Goal: Task Accomplishment & Management: Use online tool/utility

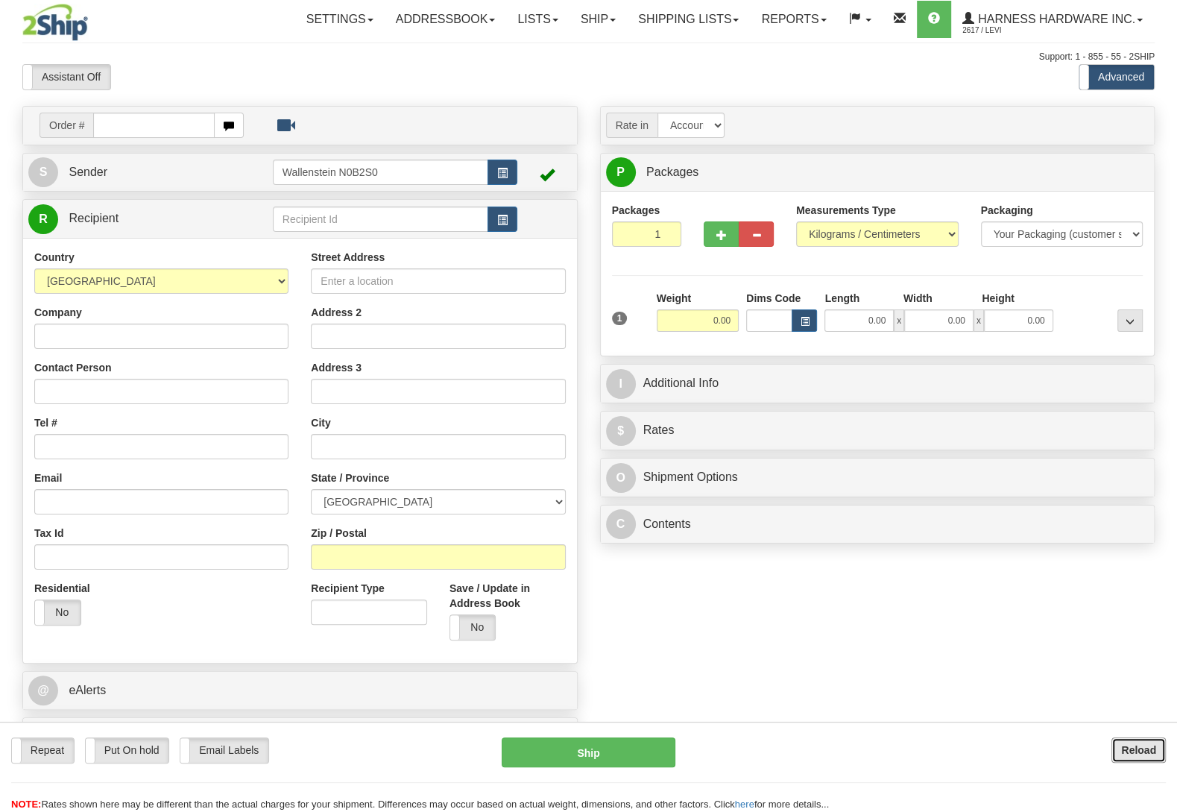
click at [1133, 749] on b "Reload" at bounding box center [1138, 750] width 35 height 12
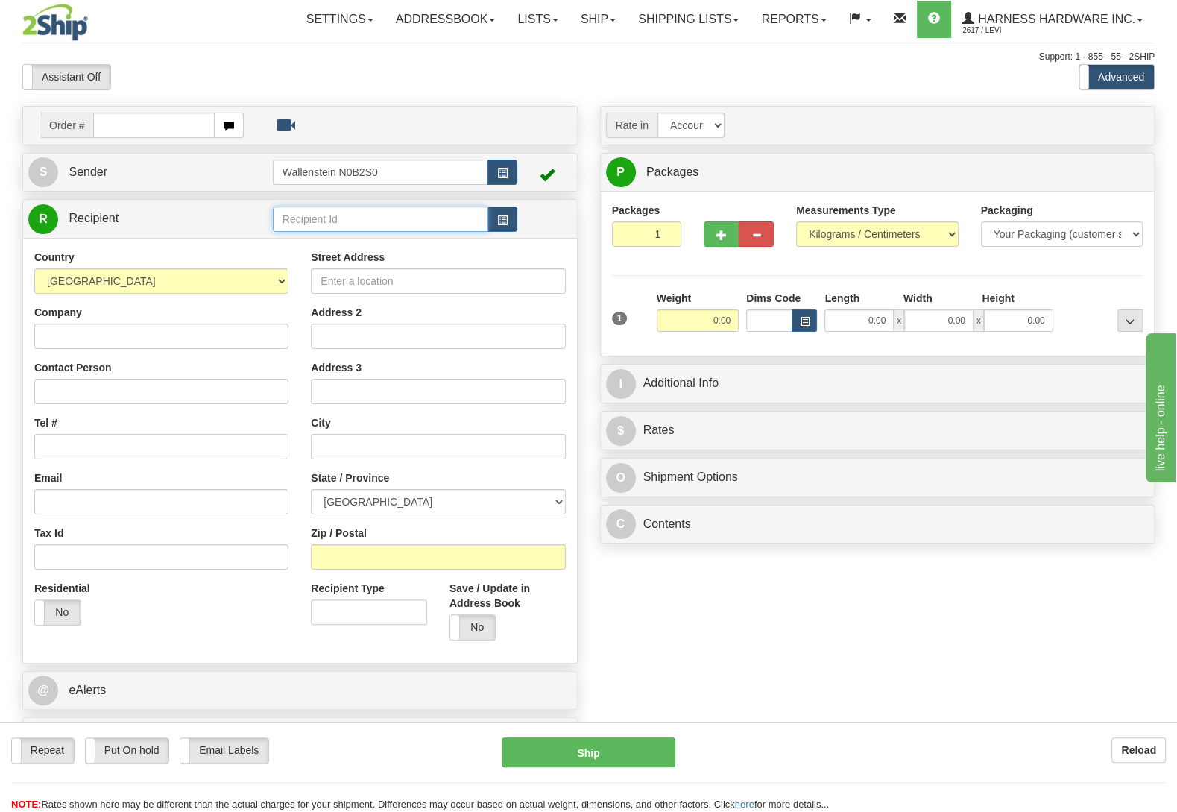
click at [338, 218] on input "text" at bounding box center [380, 218] width 215 height 25
click at [469, 562] on input "Zip / Postal" at bounding box center [438, 556] width 254 height 25
type input "N0C 1E0"
click at [645, 621] on div "Order # S Sender" at bounding box center [588, 435] width 1155 height 659
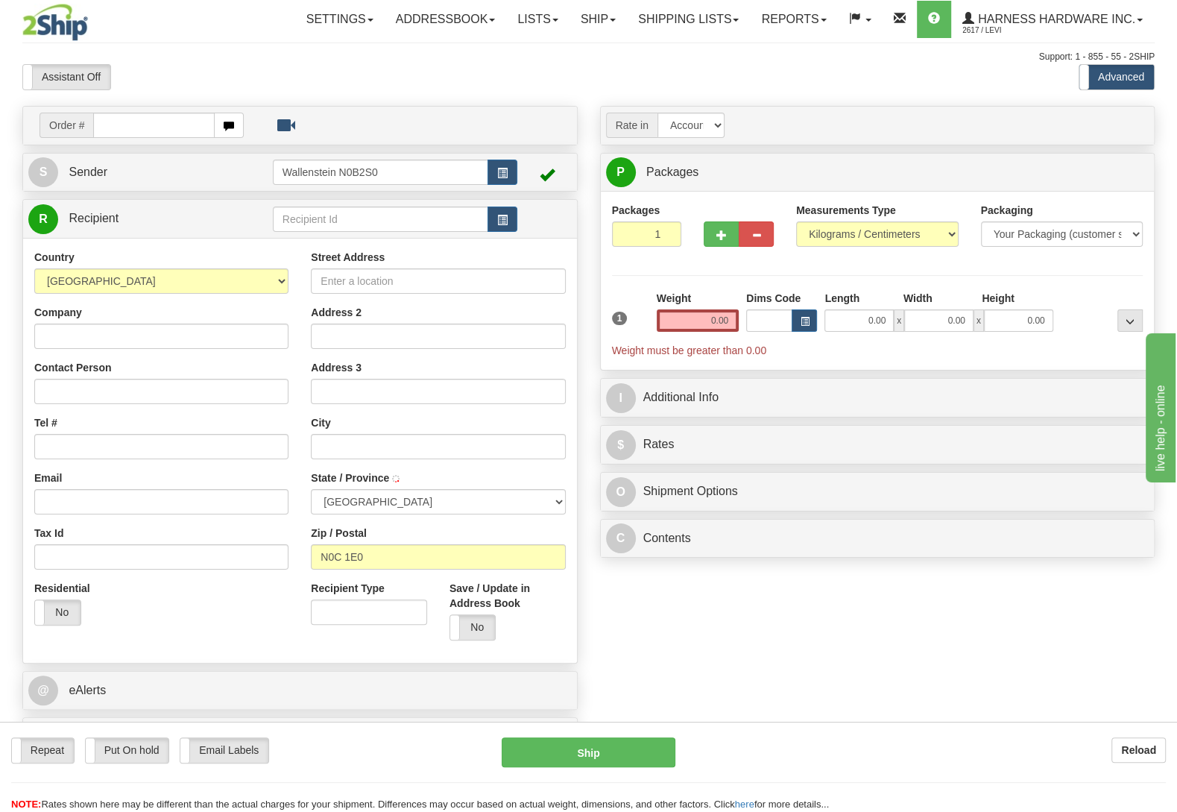
type input "FLESHERTON"
select select "ON"
click at [377, 226] on input "text" at bounding box center [380, 218] width 215 height 25
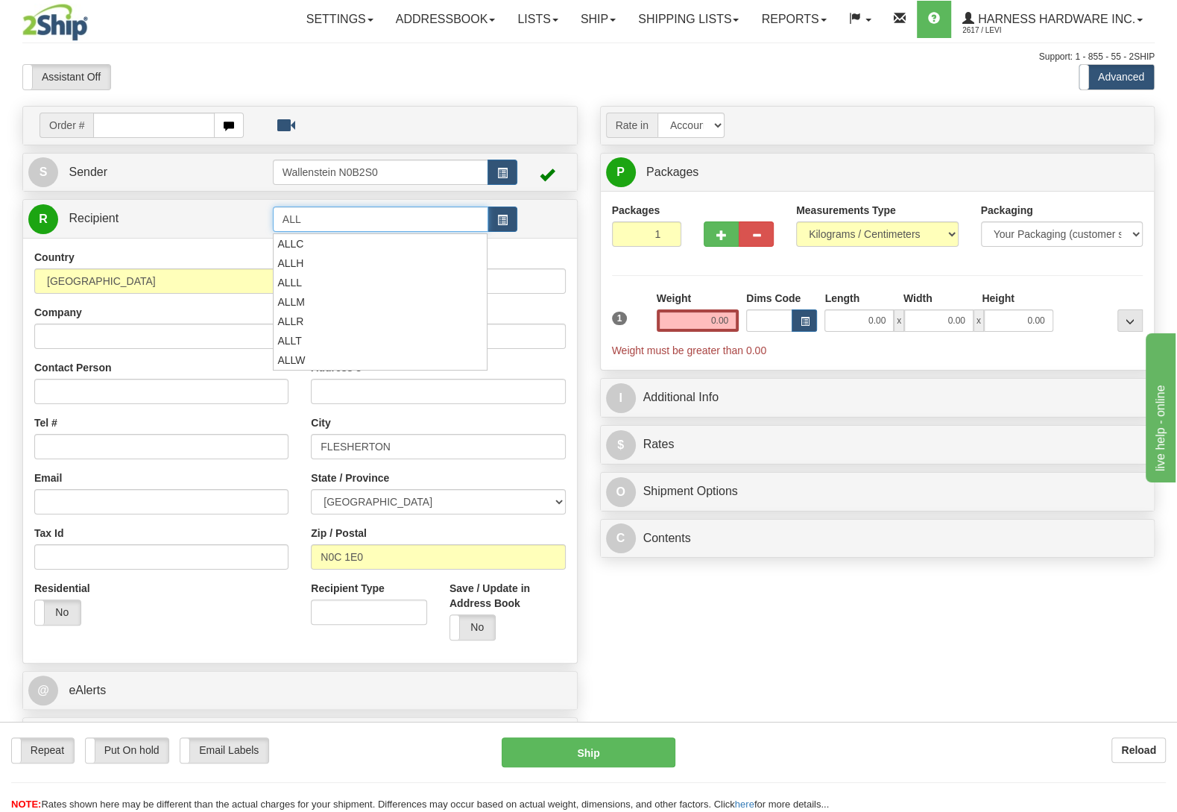
click at [376, 226] on input "ALL" at bounding box center [380, 218] width 215 height 25
type input "A"
type input "R"
type input "ALLAM"
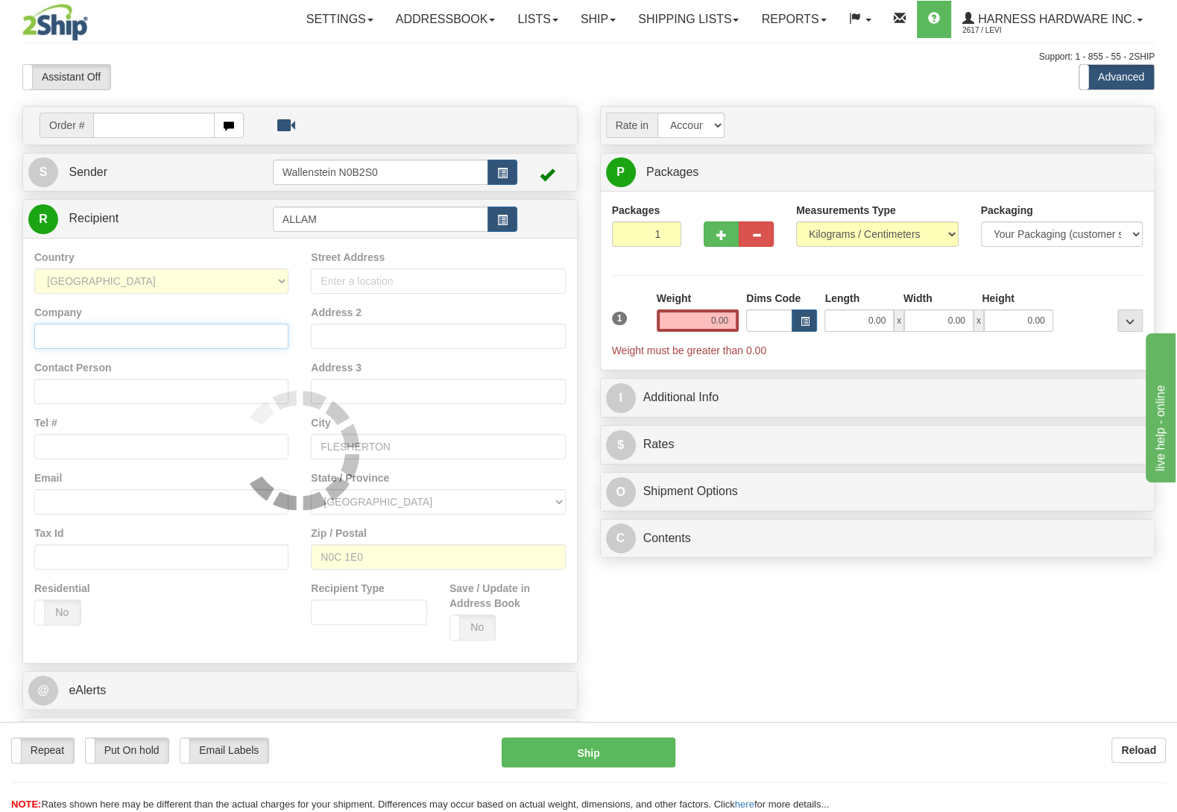
click at [89, 342] on input "Company" at bounding box center [161, 336] width 254 height 25
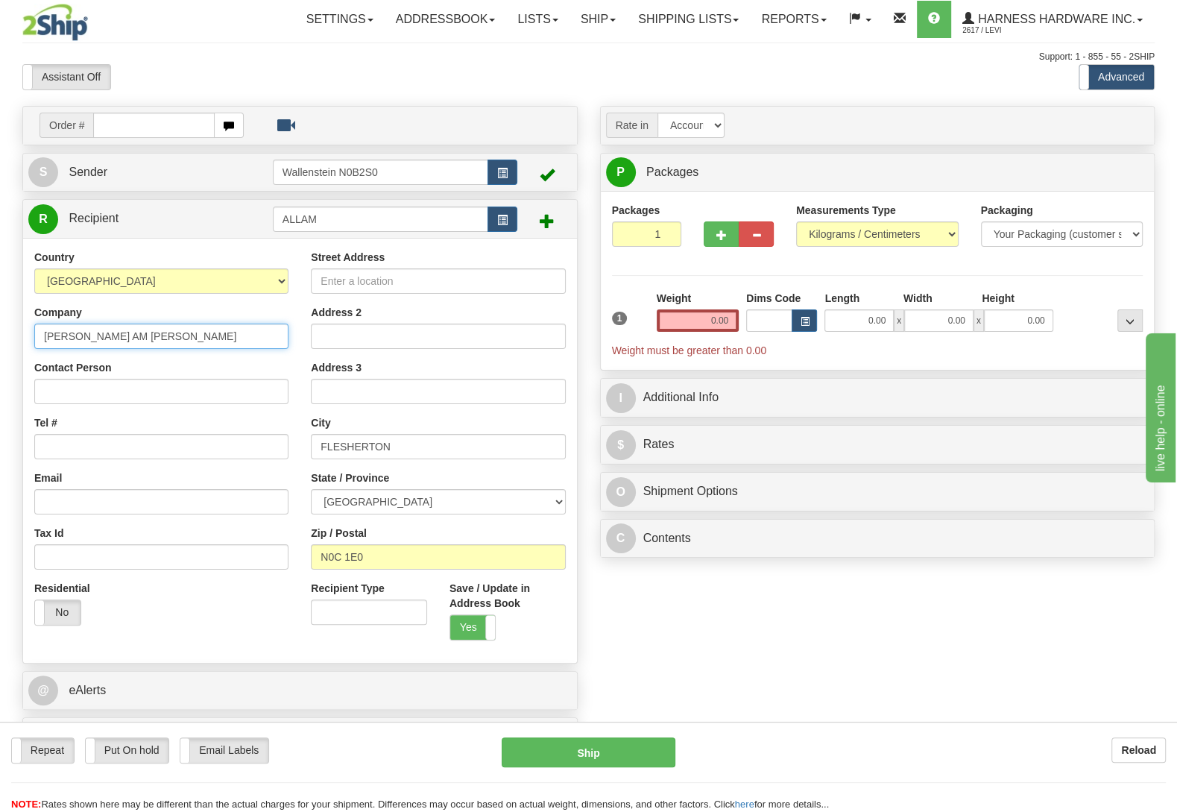
drag, startPoint x: 115, startPoint y: 335, endPoint x: 73, endPoint y: 332, distance: 41.9
click at [73, 332] on input "Allen AM Martin" at bounding box center [161, 336] width 254 height 25
click at [139, 346] on input "Allen AM Martin" at bounding box center [161, 336] width 254 height 25
drag, startPoint x: 118, startPoint y: 336, endPoint x: 38, endPoint y: 335, distance: 79.8
click at [38, 335] on input "Allen AM Martin" at bounding box center [161, 336] width 254 height 25
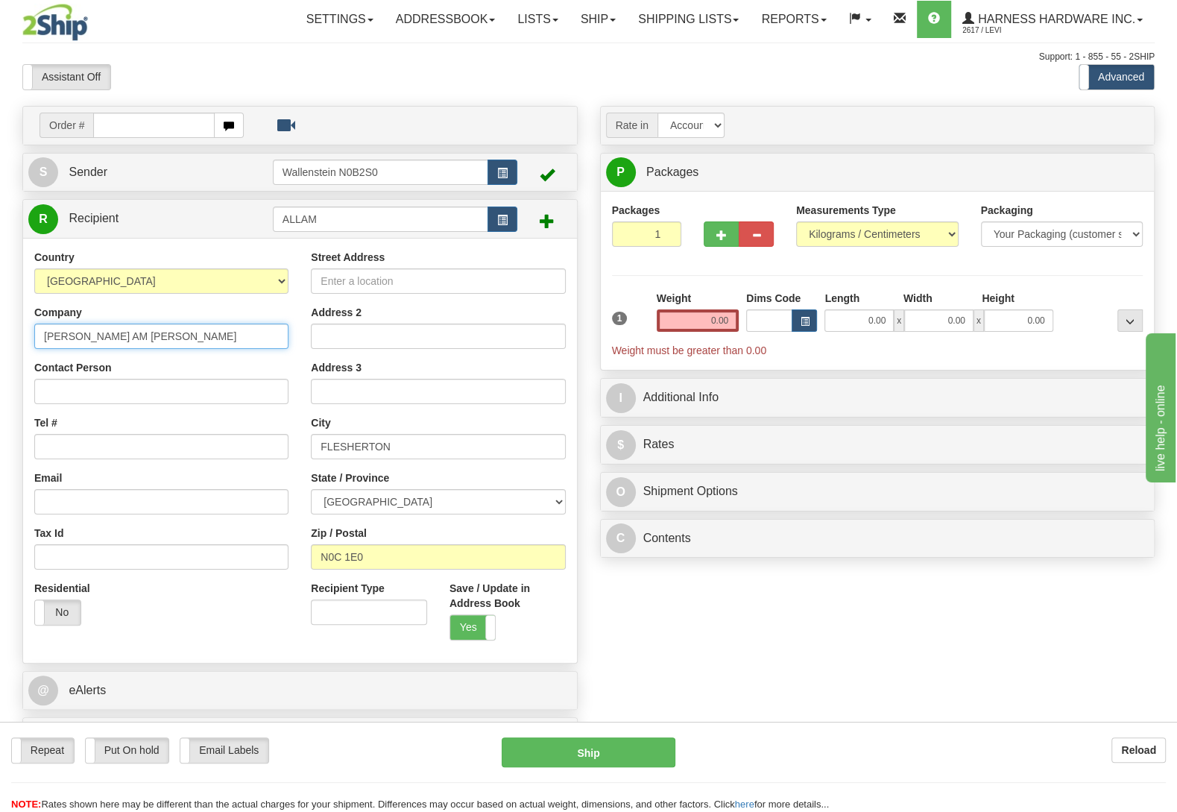
type input "Allen AM Martin"
click at [100, 392] on input "Contact Person" at bounding box center [161, 391] width 254 height 25
paste input "Allen AM Martin"
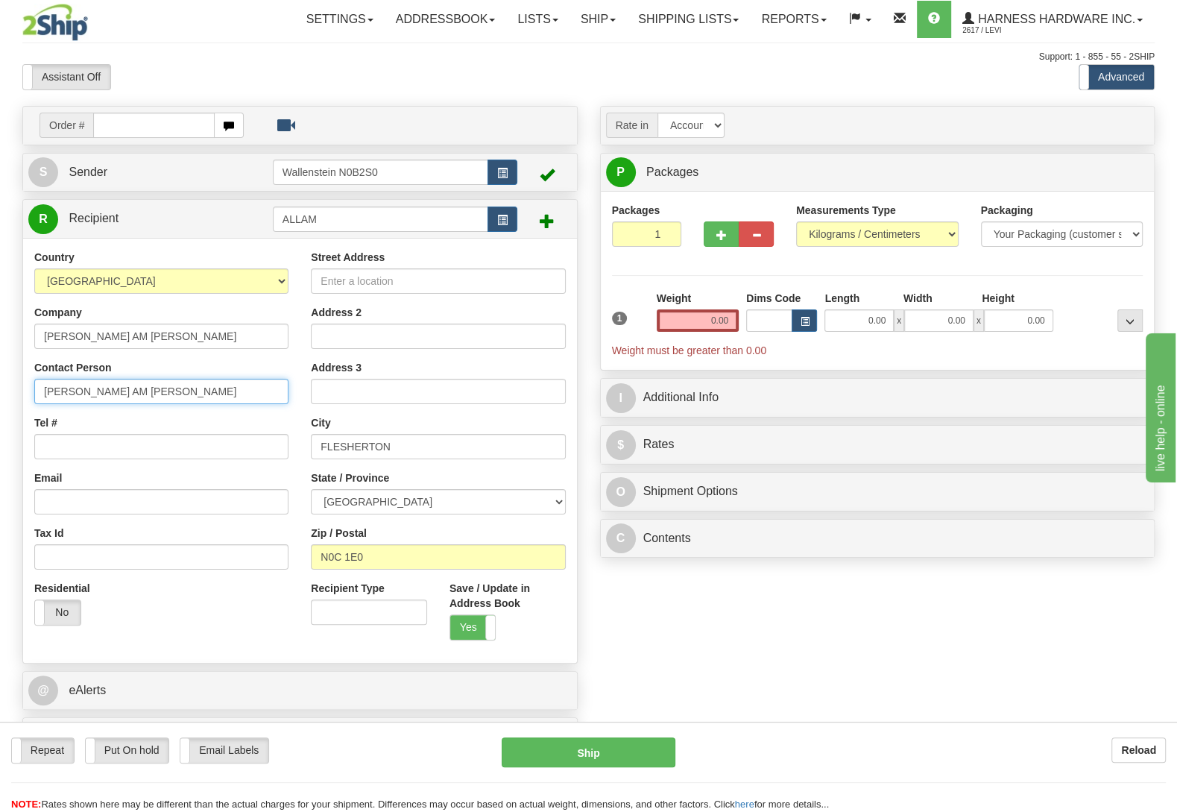
type input "Allen AM Martin"
drag, startPoint x: 794, startPoint y: 642, endPoint x: 565, endPoint y: 477, distance: 282.0
click at [791, 642] on div "Order # S Sender" at bounding box center [588, 435] width 1155 height 659
click at [464, 291] on input "Street Address" at bounding box center [438, 280] width 254 height 25
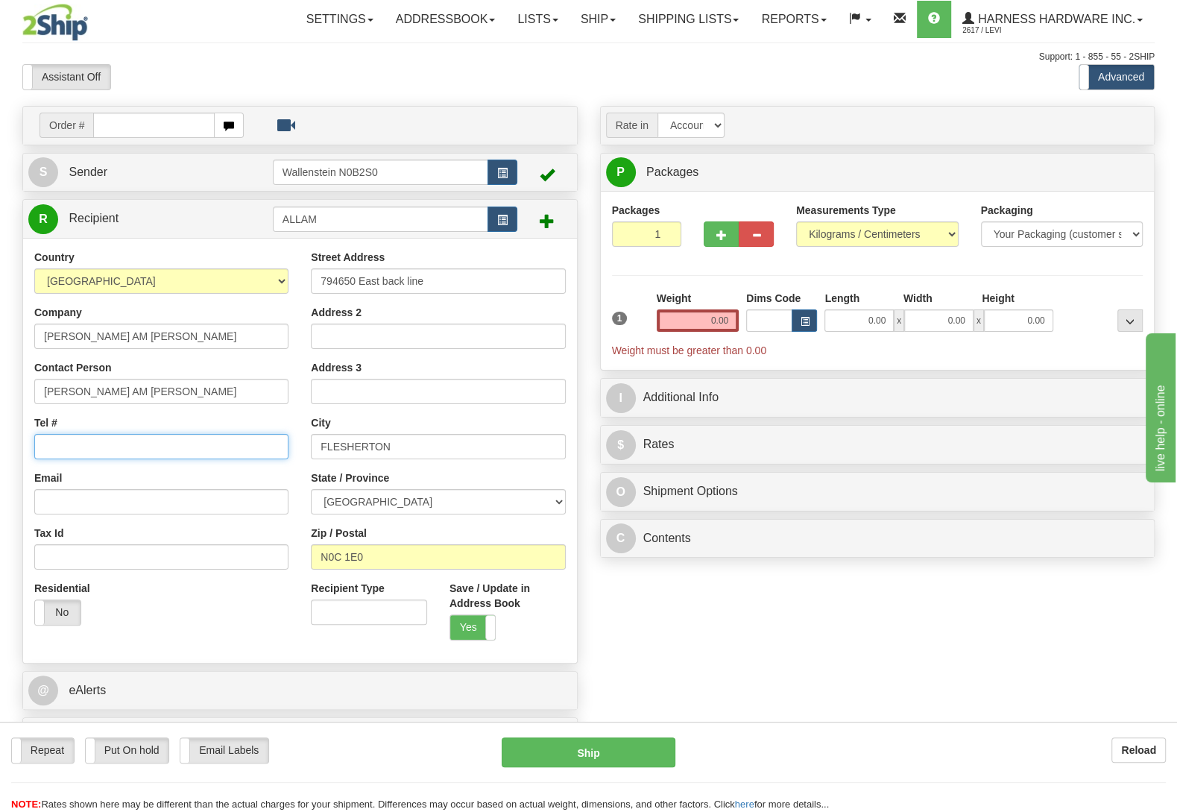
click at [131, 448] on input "Tel #" at bounding box center [161, 446] width 254 height 25
click at [379, 286] on input "794650 East back line" at bounding box center [438, 280] width 254 height 25
type input "794650 E back line"
click at [649, 631] on div "Order # S Sender" at bounding box center [588, 435] width 1155 height 659
click at [187, 447] on input "Tel #" at bounding box center [161, 446] width 254 height 25
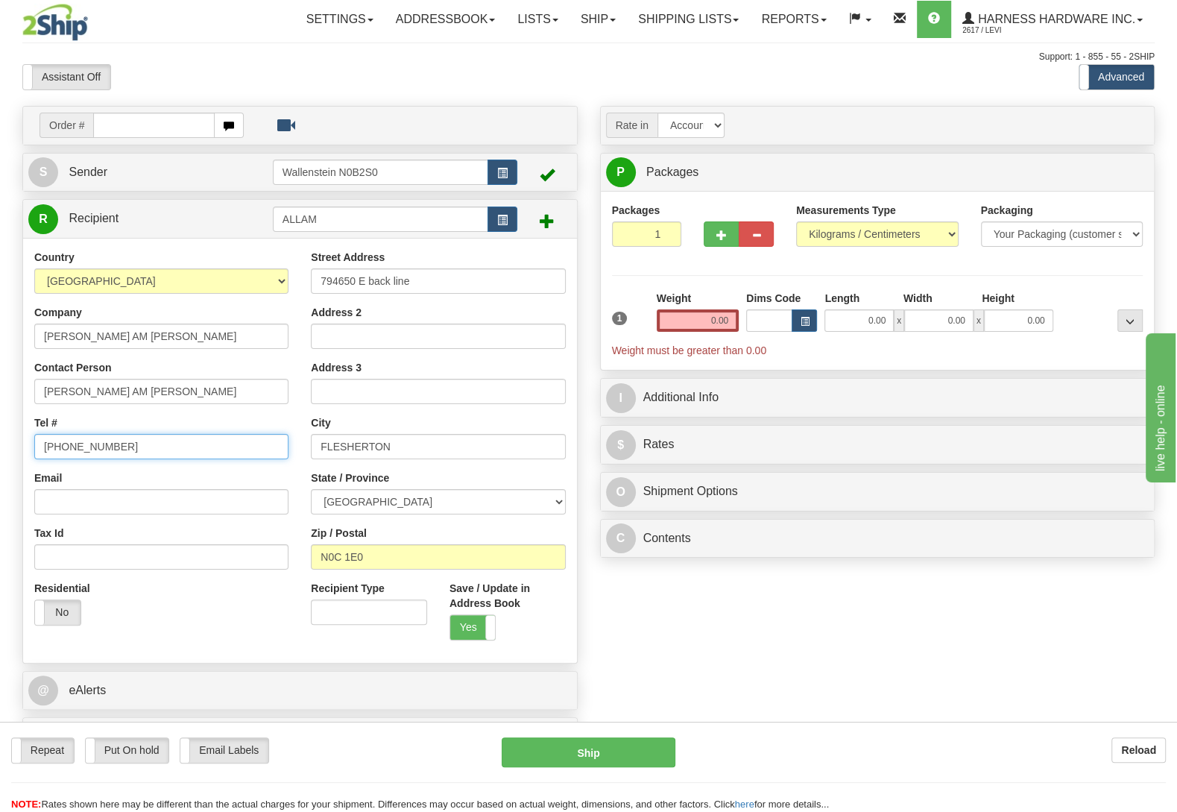
type input "(519)572-2559"
click at [632, 612] on div "Order # S Sender" at bounding box center [588, 435] width 1155 height 659
click at [714, 327] on input "0.00" at bounding box center [698, 320] width 82 height 22
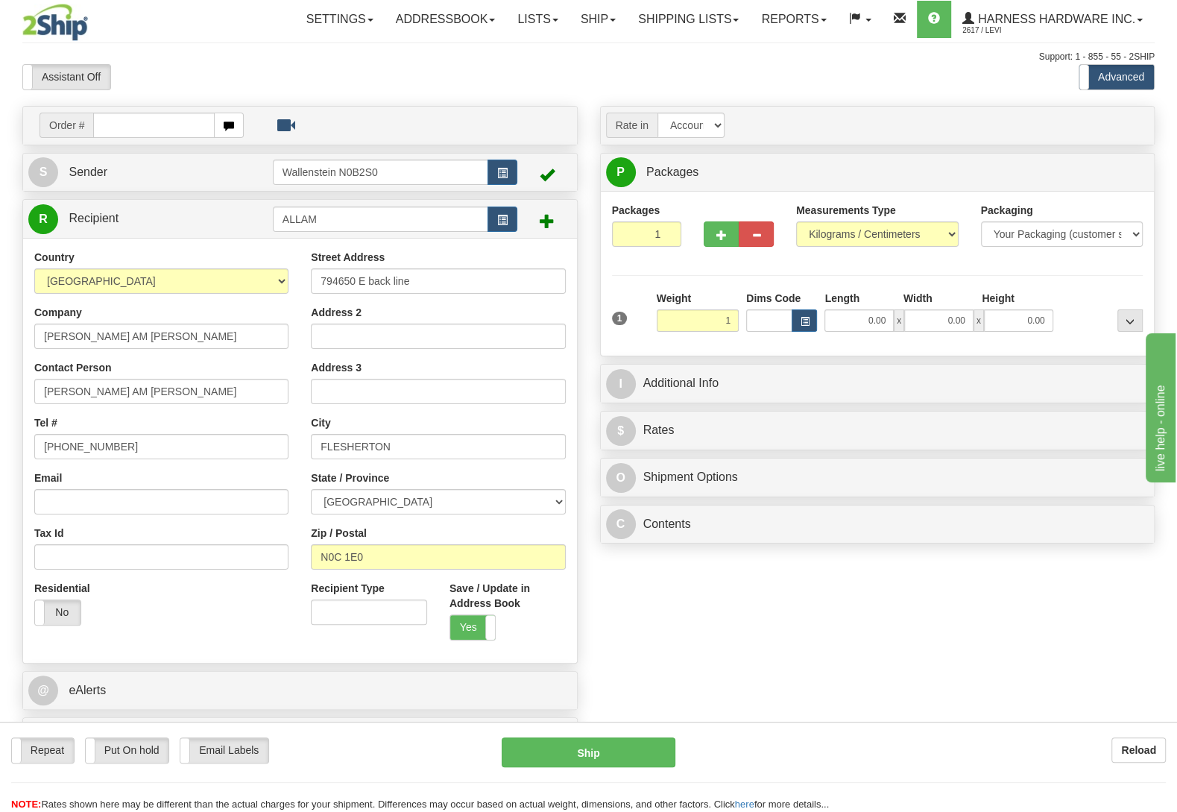
type input "1.00"
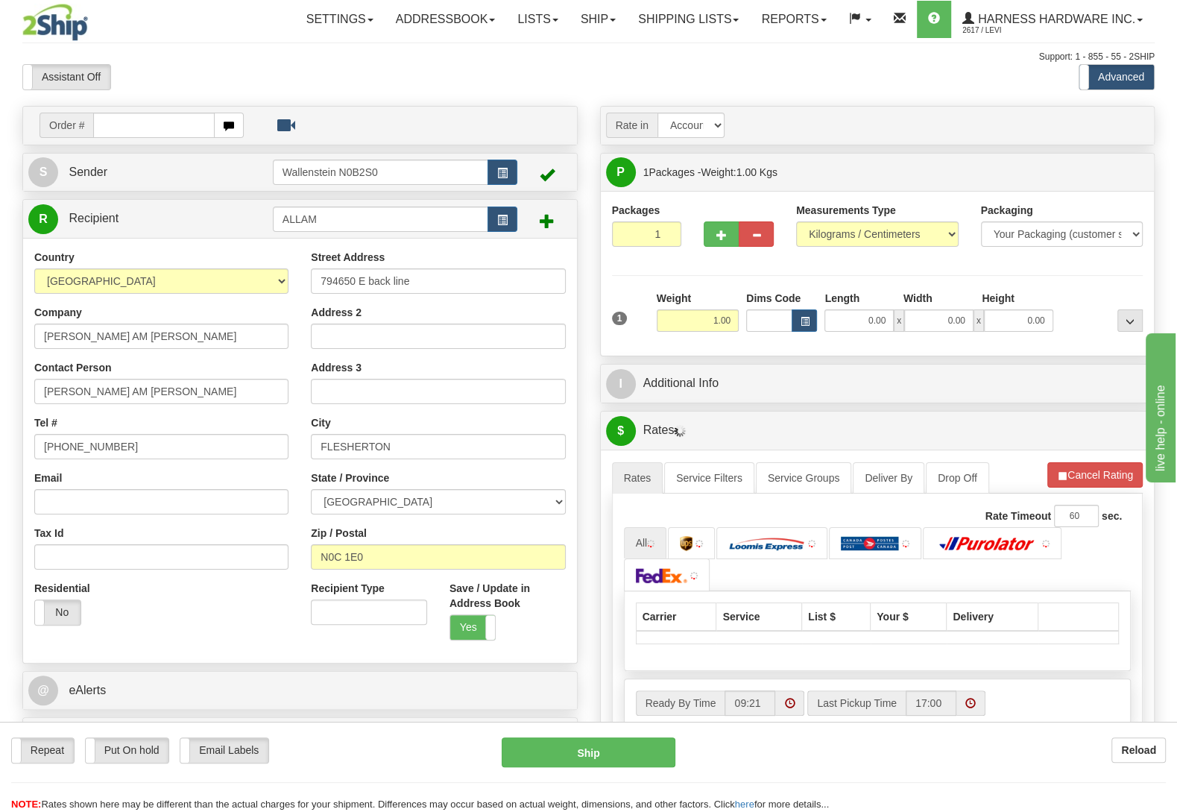
click at [1083, 297] on div at bounding box center [1101, 311] width 89 height 41
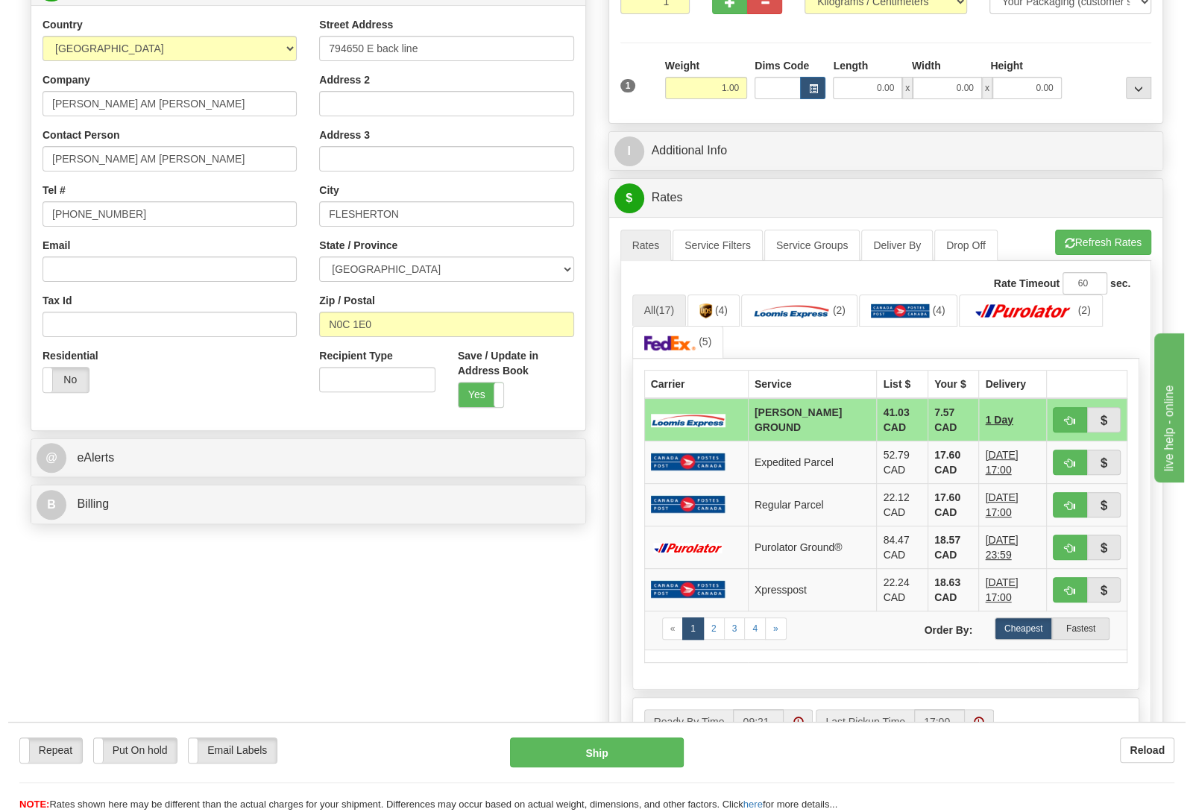
scroll to position [235, 0]
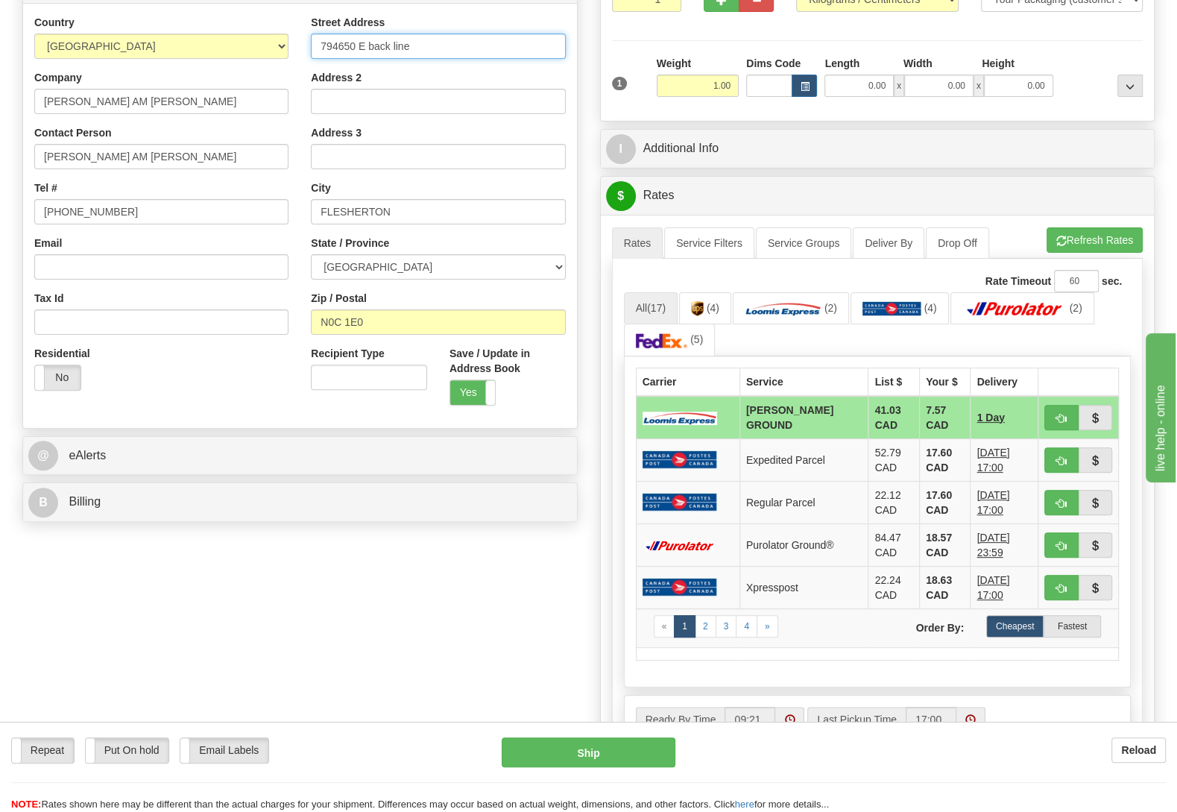
drag, startPoint x: 406, startPoint y: 51, endPoint x: 324, endPoint y: 40, distance: 82.0
click at [324, 40] on input "794650 E back line" at bounding box center [438, 46] width 254 height 25
drag, startPoint x: 422, startPoint y: 52, endPoint x: 431, endPoint y: 54, distance: 9.2
click at [431, 54] on input "794650 E back line" at bounding box center [438, 46] width 254 height 25
drag, startPoint x: 412, startPoint y: 48, endPoint x: 320, endPoint y: 43, distance: 92.6
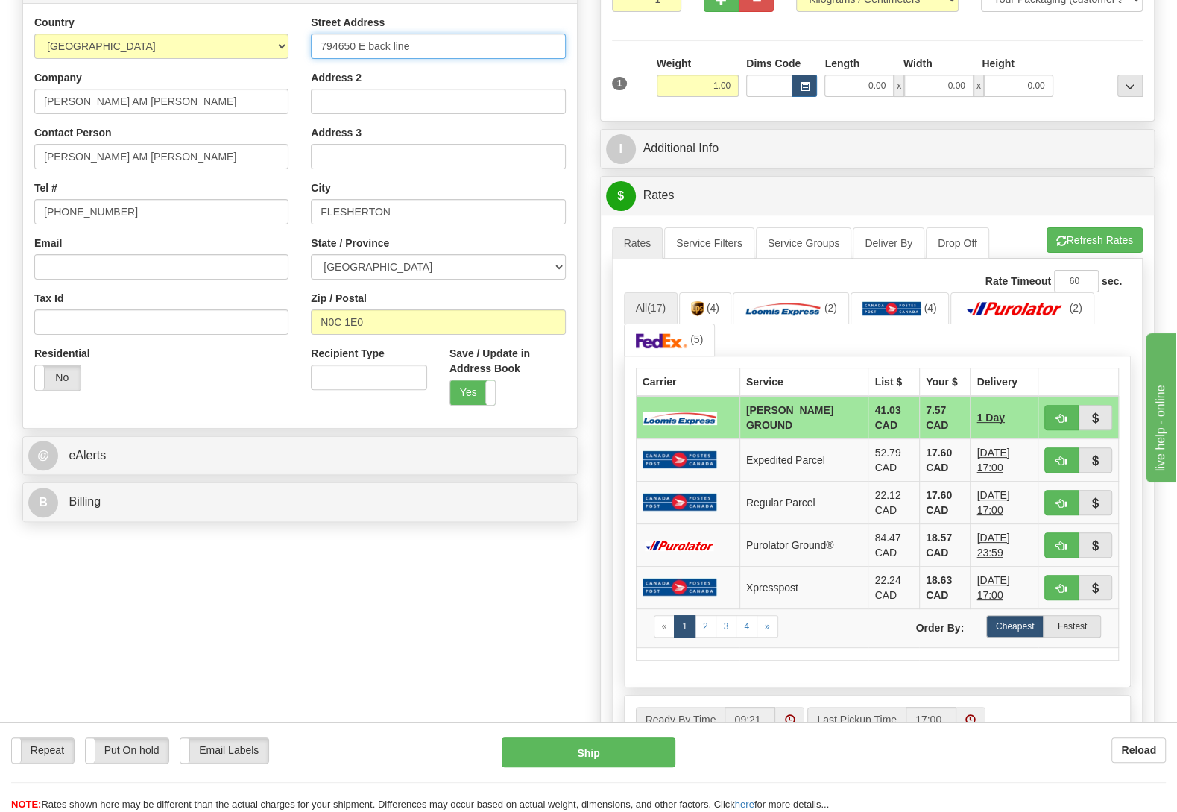
click at [320, 43] on input "794650 E back line" at bounding box center [438, 46] width 254 height 25
drag, startPoint x: 391, startPoint y: 212, endPoint x: 316, endPoint y: 215, distance: 75.4
click at [316, 212] on input "FLESHERTON" at bounding box center [438, 211] width 254 height 25
drag, startPoint x: 364, startPoint y: 323, endPoint x: 316, endPoint y: 325, distance: 47.8
click at [316, 325] on input "N0C 1E0" at bounding box center [438, 321] width 254 height 25
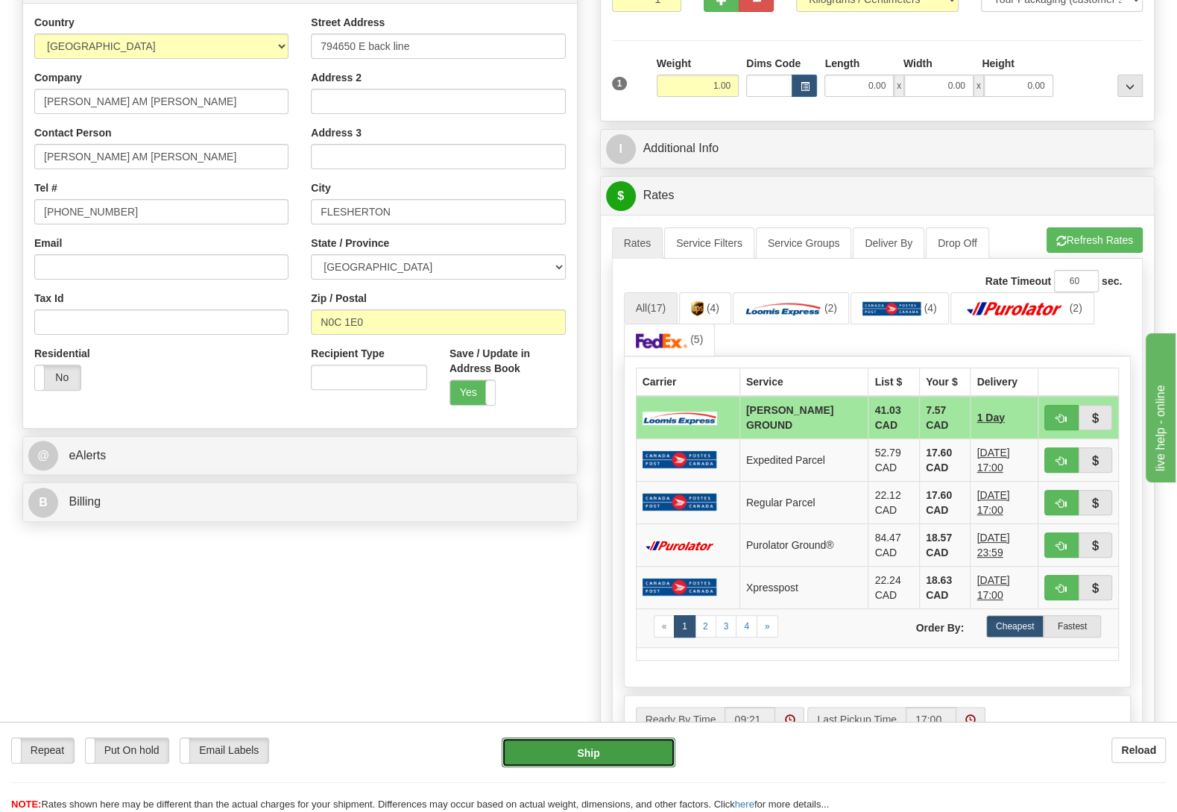
click at [615, 759] on button "Ship" at bounding box center [589, 752] width 174 height 30
type input "DD"
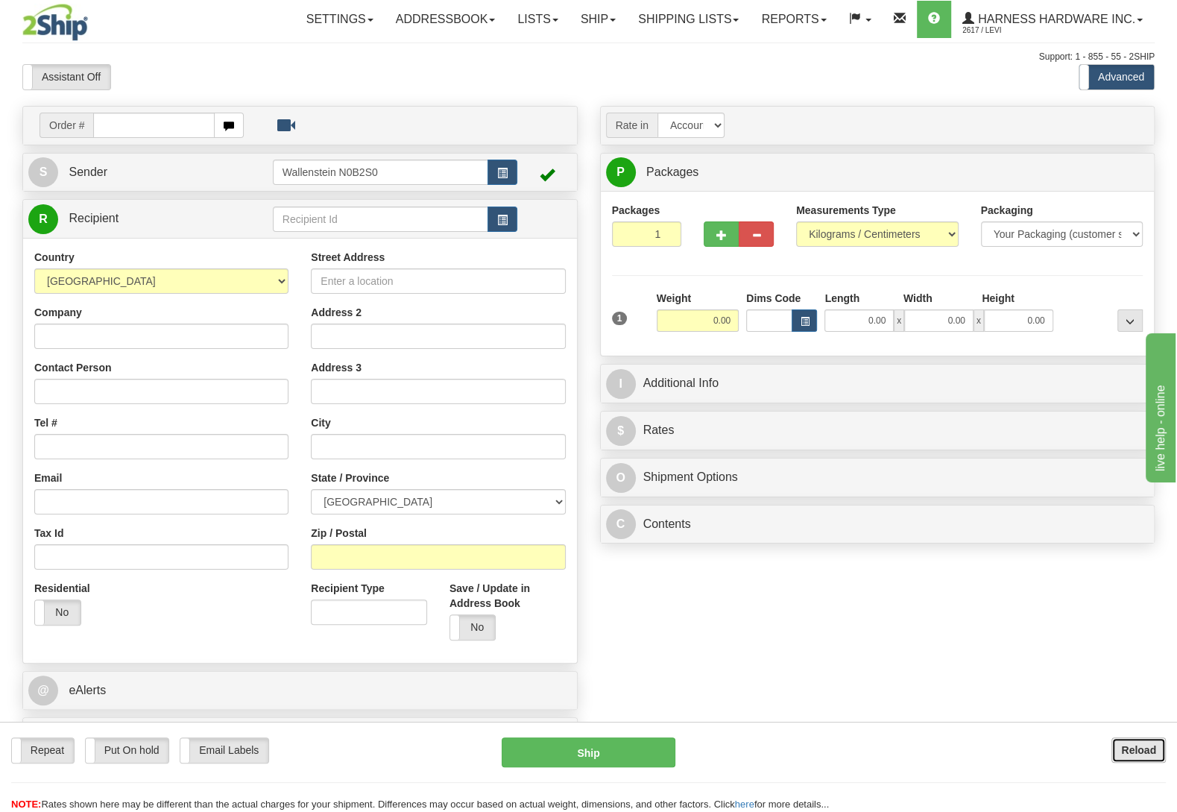
click at [1144, 742] on button "Reload" at bounding box center [1138, 749] width 54 height 25
click at [653, 15] on link "Shipping lists" at bounding box center [688, 19] width 123 height 37
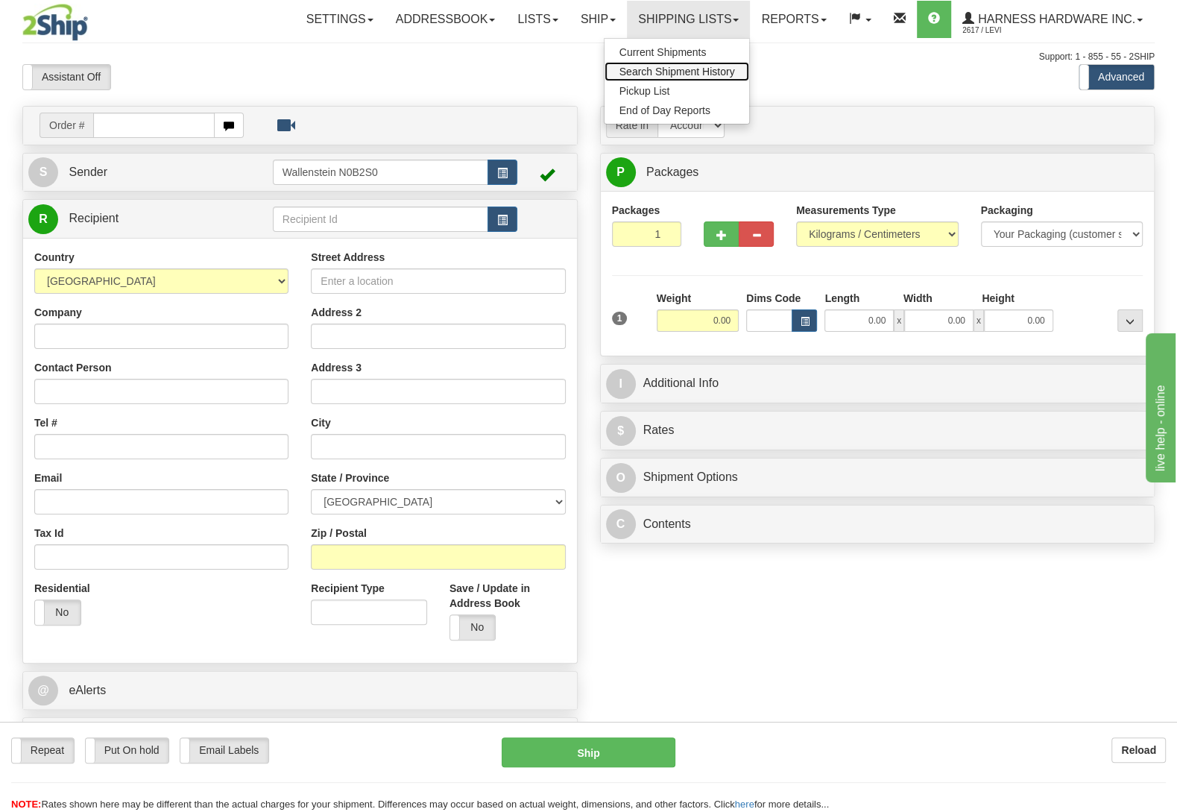
click at [645, 68] on span "Search Shipment History" at bounding box center [677, 72] width 116 height 12
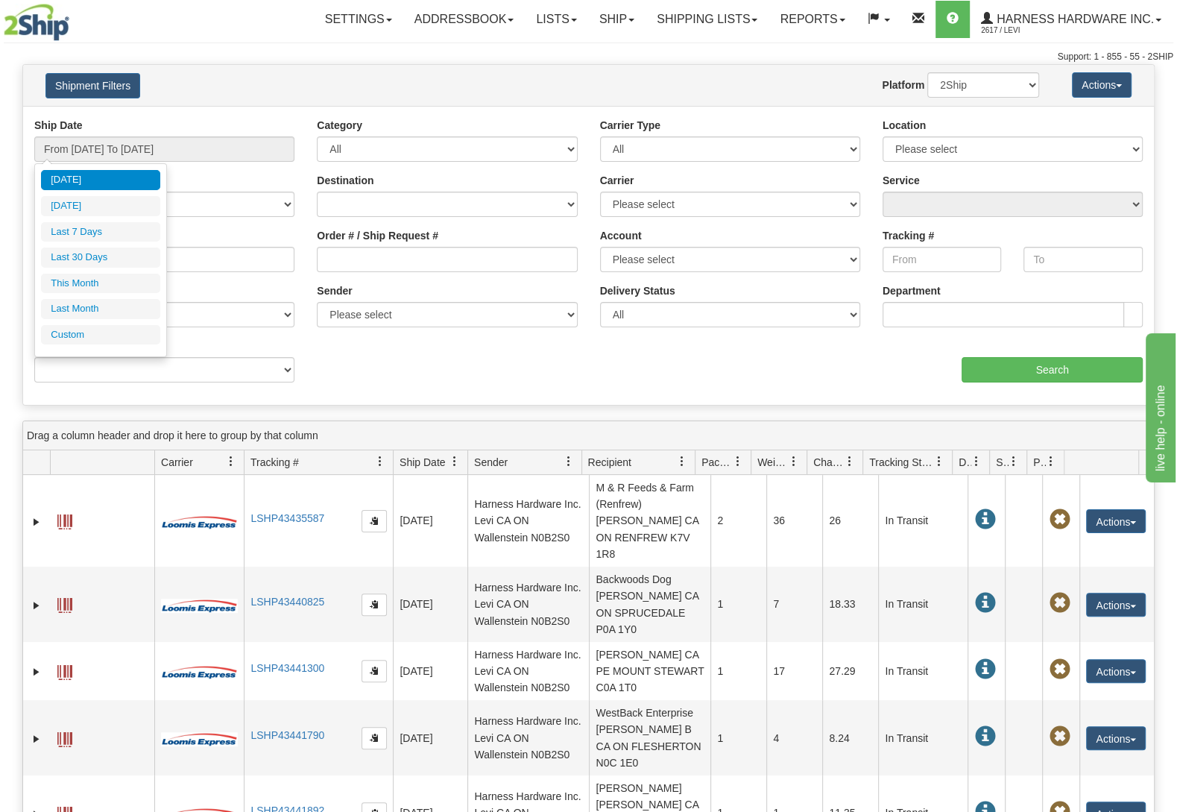
click at [133, 230] on li "Last 7 Days" at bounding box center [100, 232] width 119 height 20
type input "From 09/11/2025 To 09/17/2025"
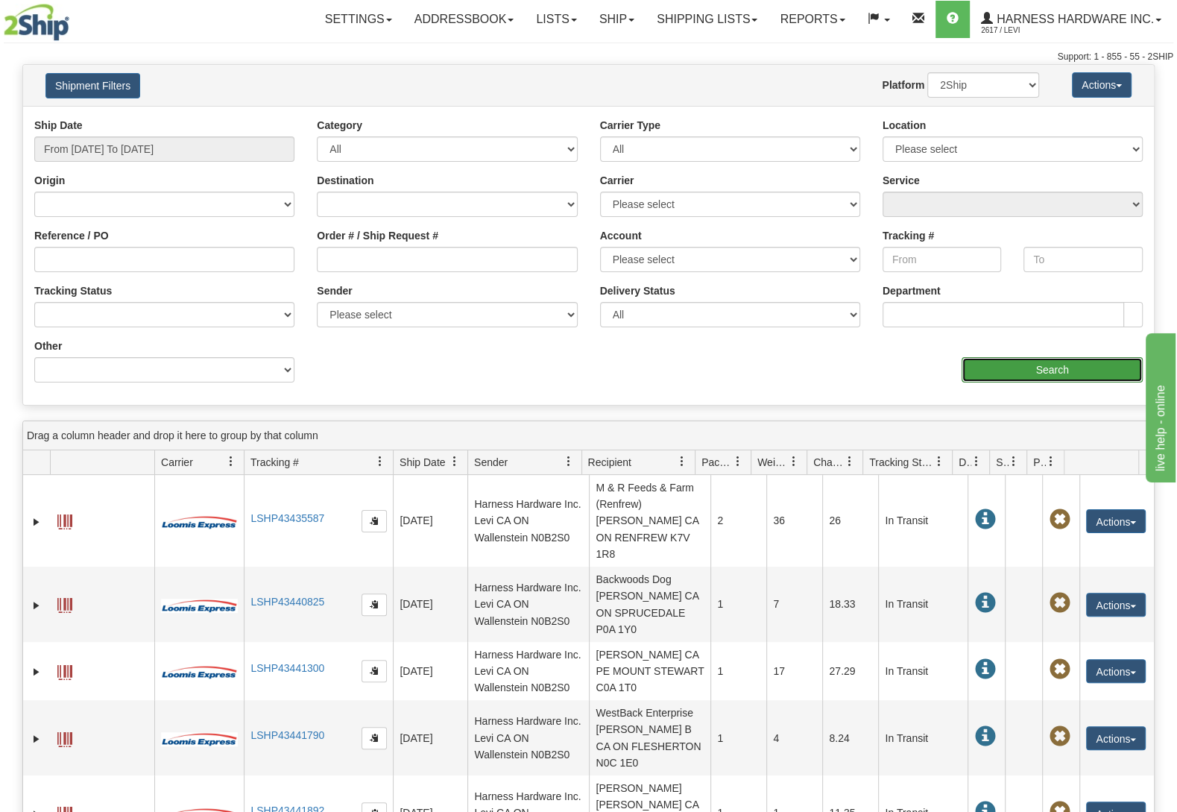
click at [1093, 377] on input "Search" at bounding box center [1052, 369] width 181 height 25
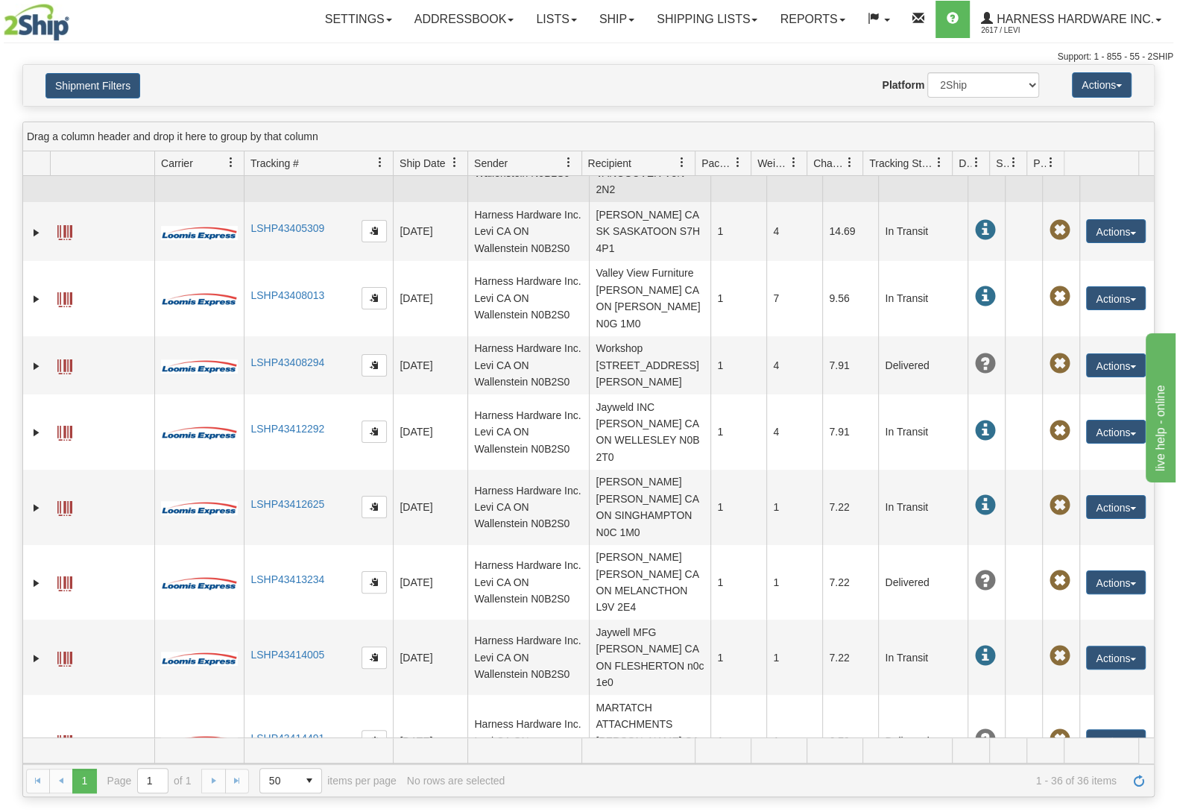
scroll to position [1006, 0]
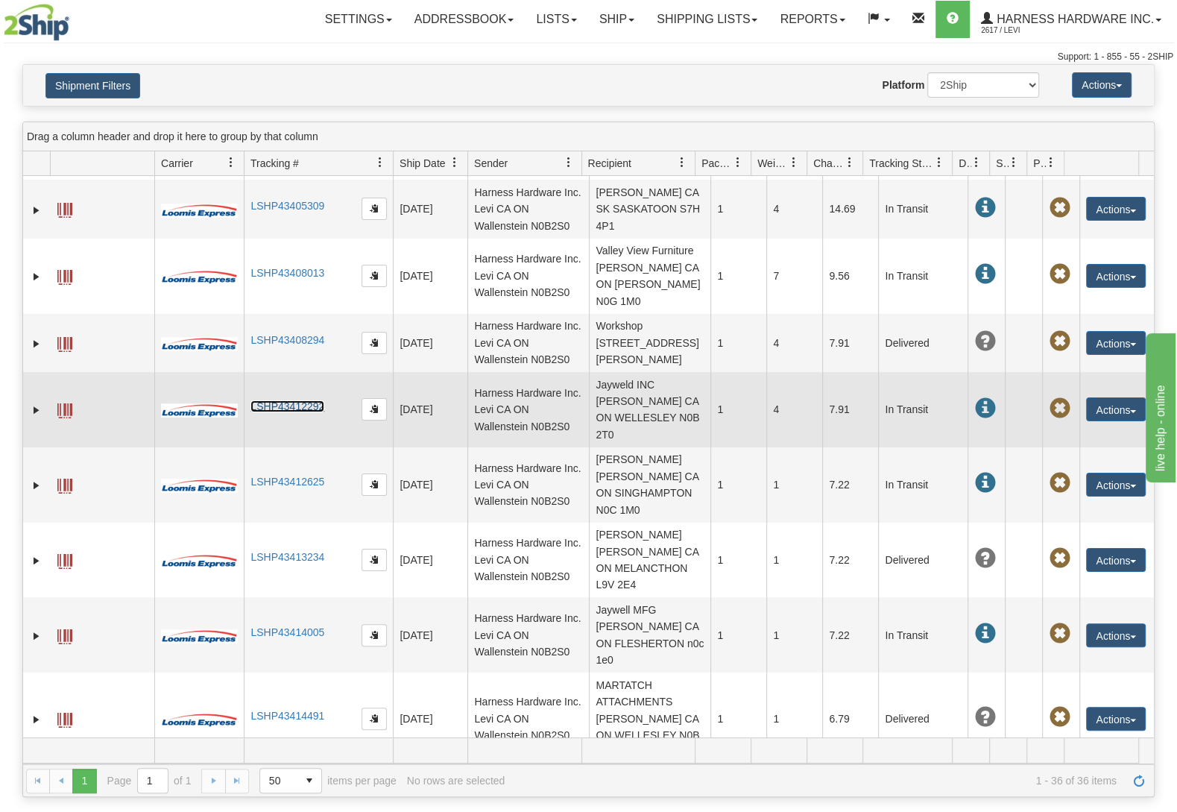
click at [286, 400] on link "LSHP43412292" at bounding box center [287, 406] width 74 height 12
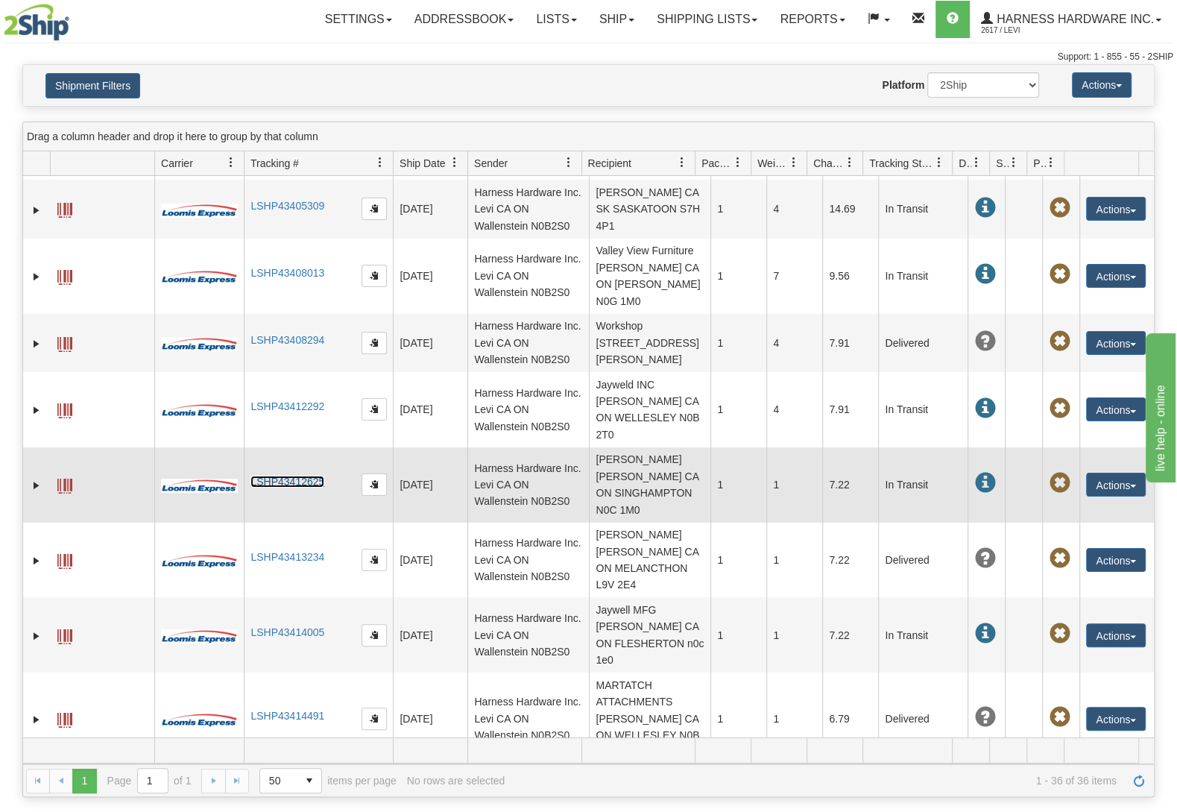
click at [313, 476] on link "LSHP43412625" at bounding box center [287, 482] width 74 height 12
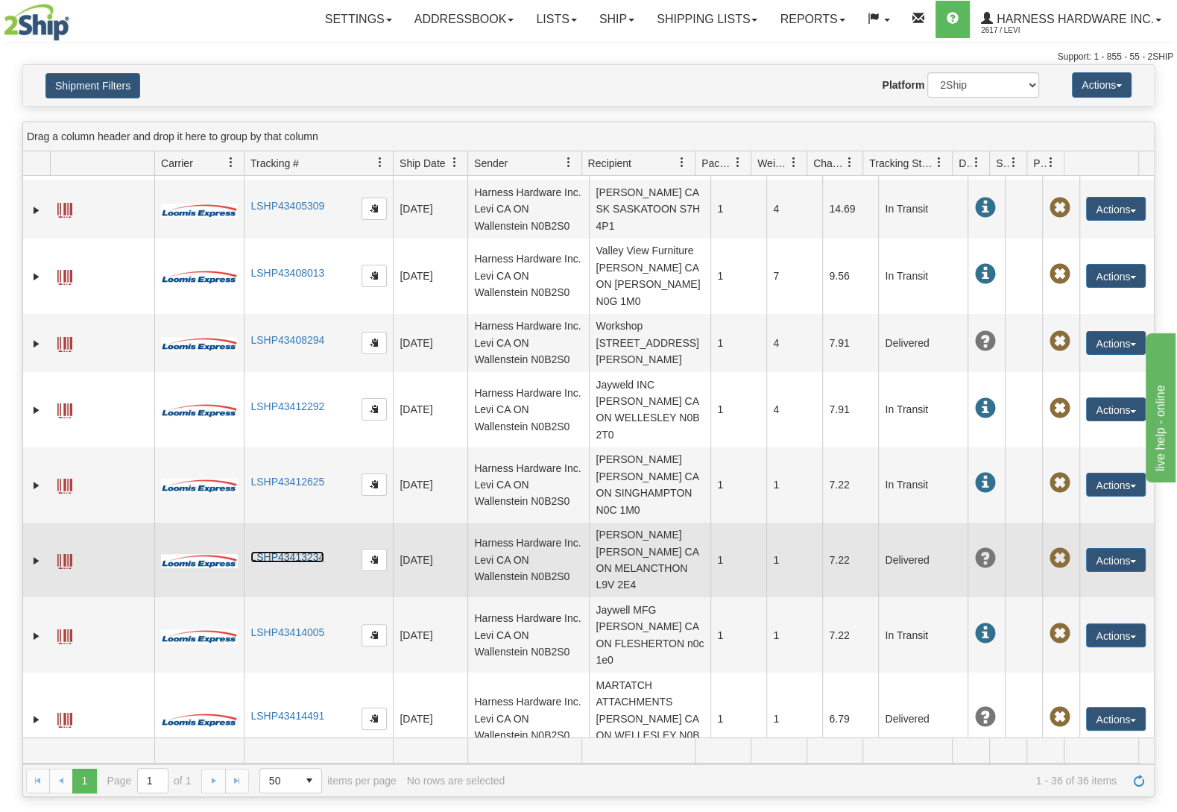
click at [280, 551] on link "LSHP43413234" at bounding box center [287, 557] width 74 height 12
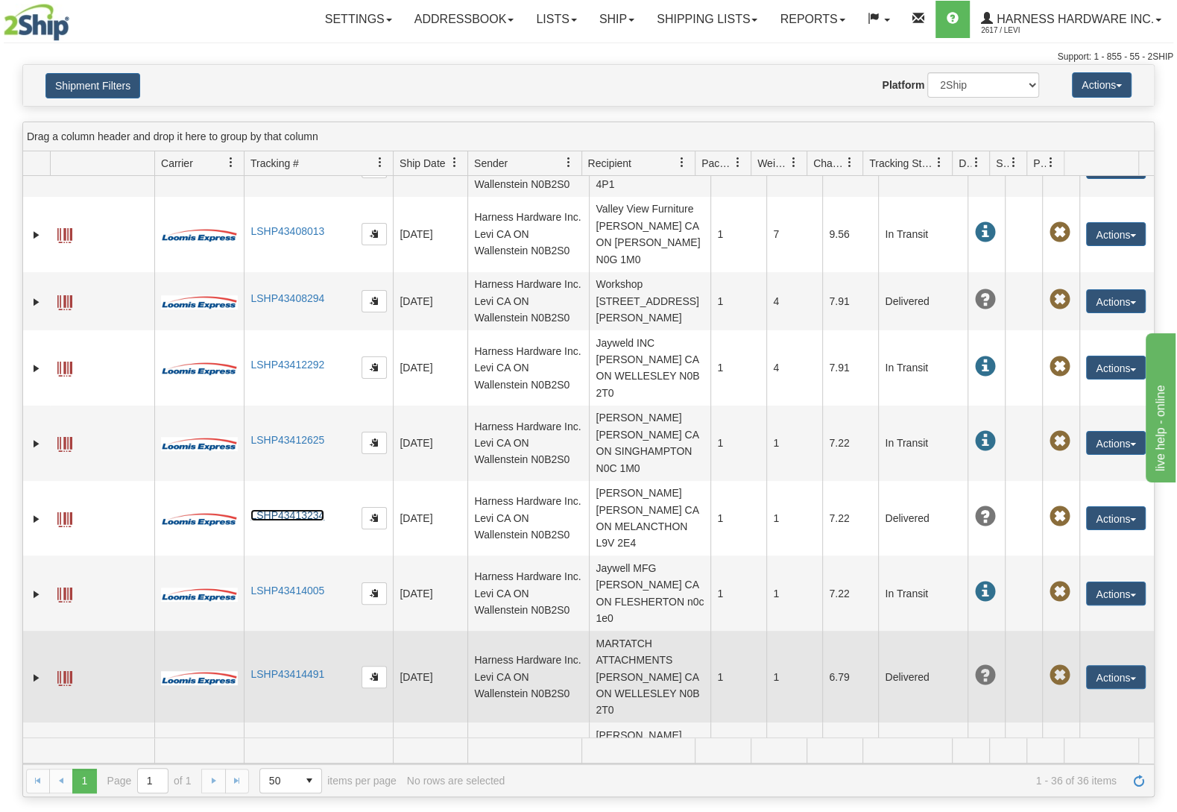
scroll to position [1073, 0]
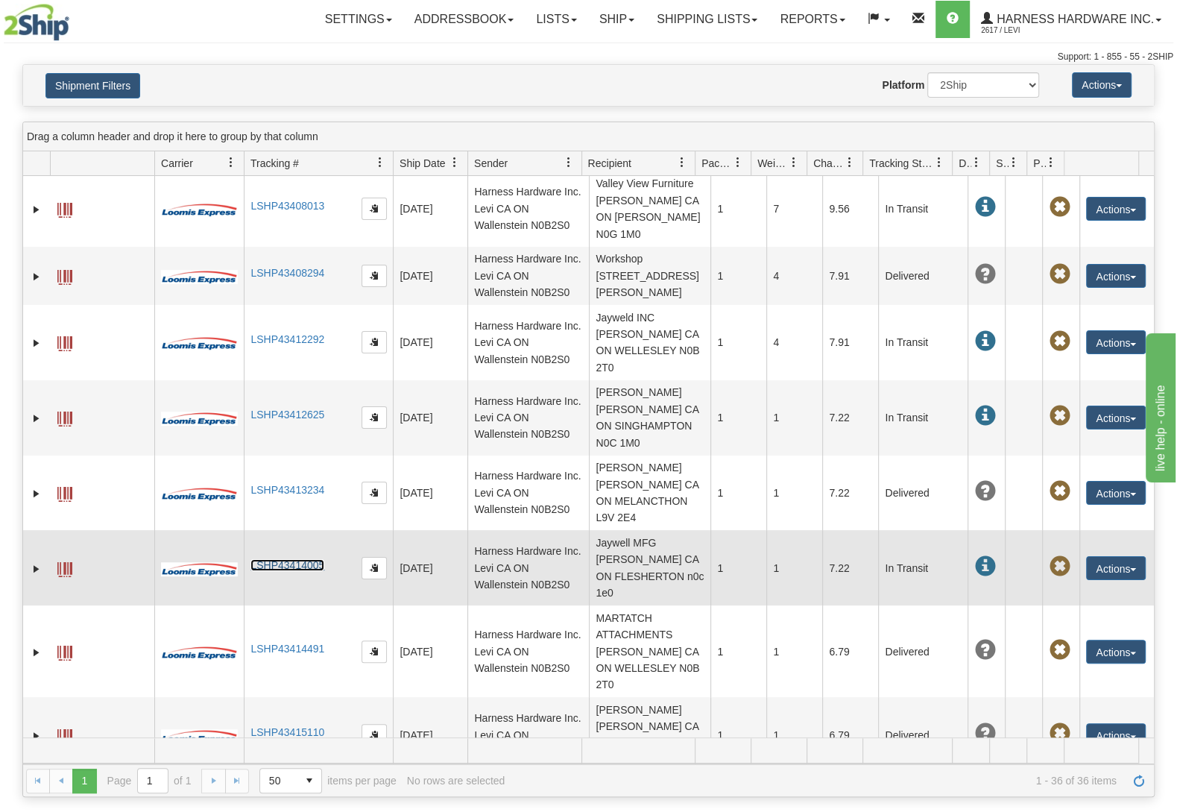
click at [288, 559] on link "LSHP43414005" at bounding box center [287, 565] width 74 height 12
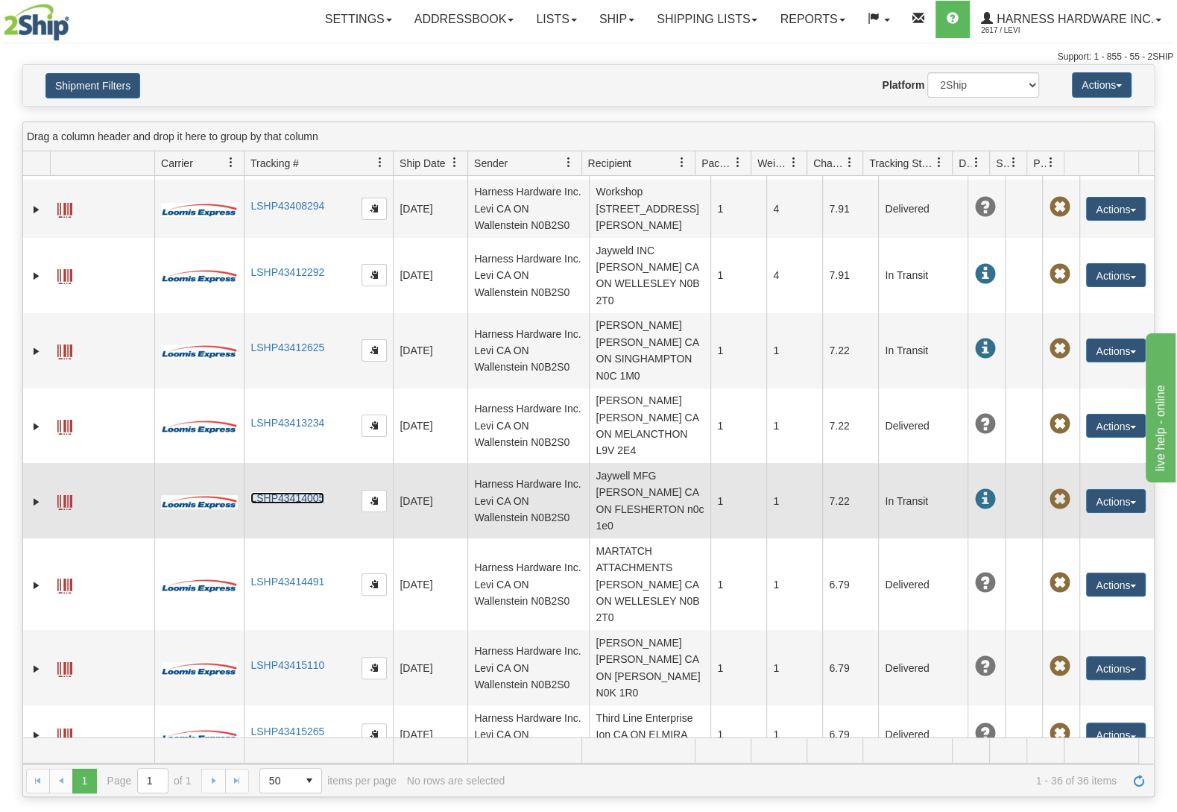
scroll to position [1208, 0]
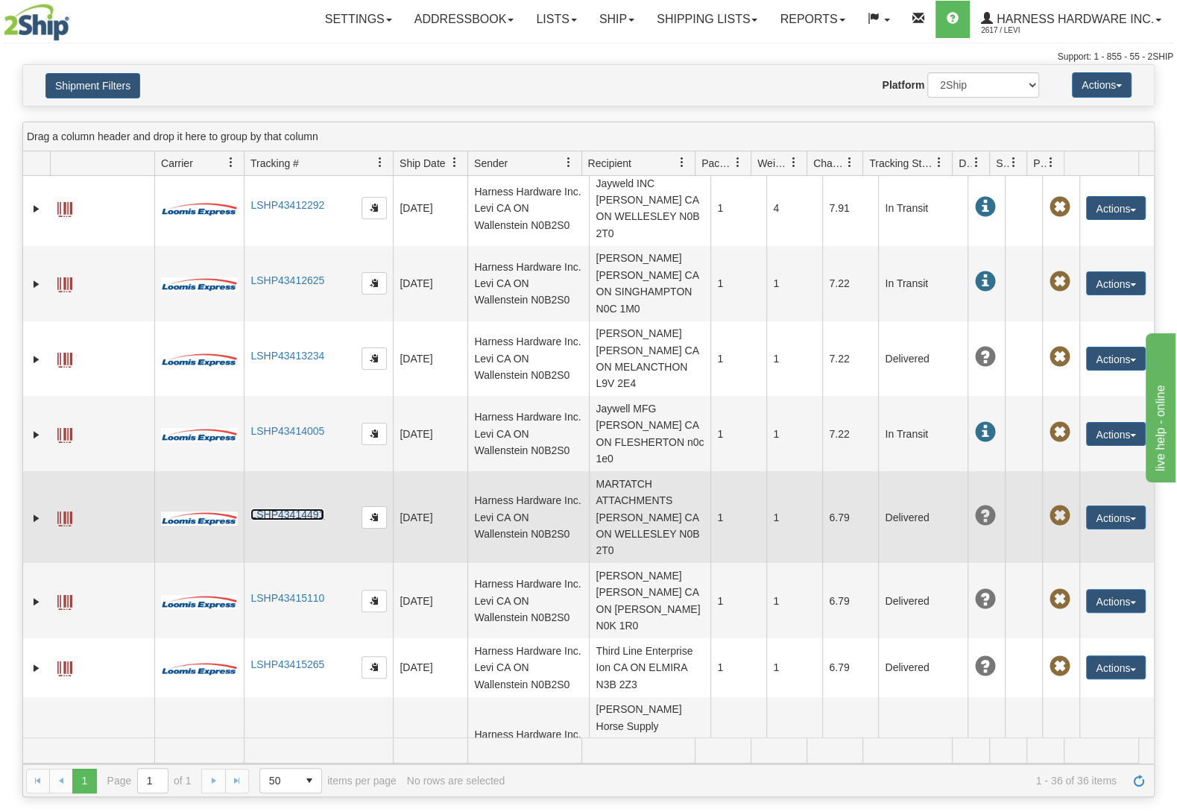
click at [261, 508] on link "LSHP43414491" at bounding box center [287, 514] width 74 height 12
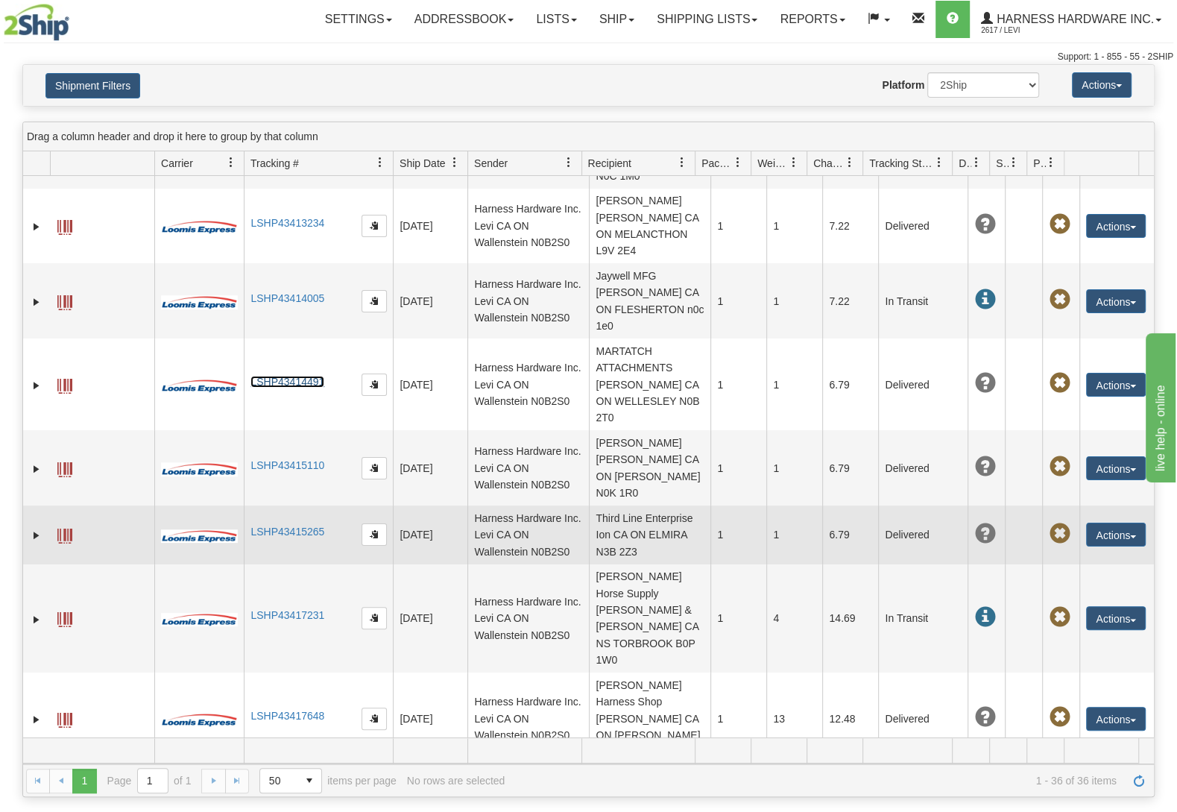
scroll to position [1342, 0]
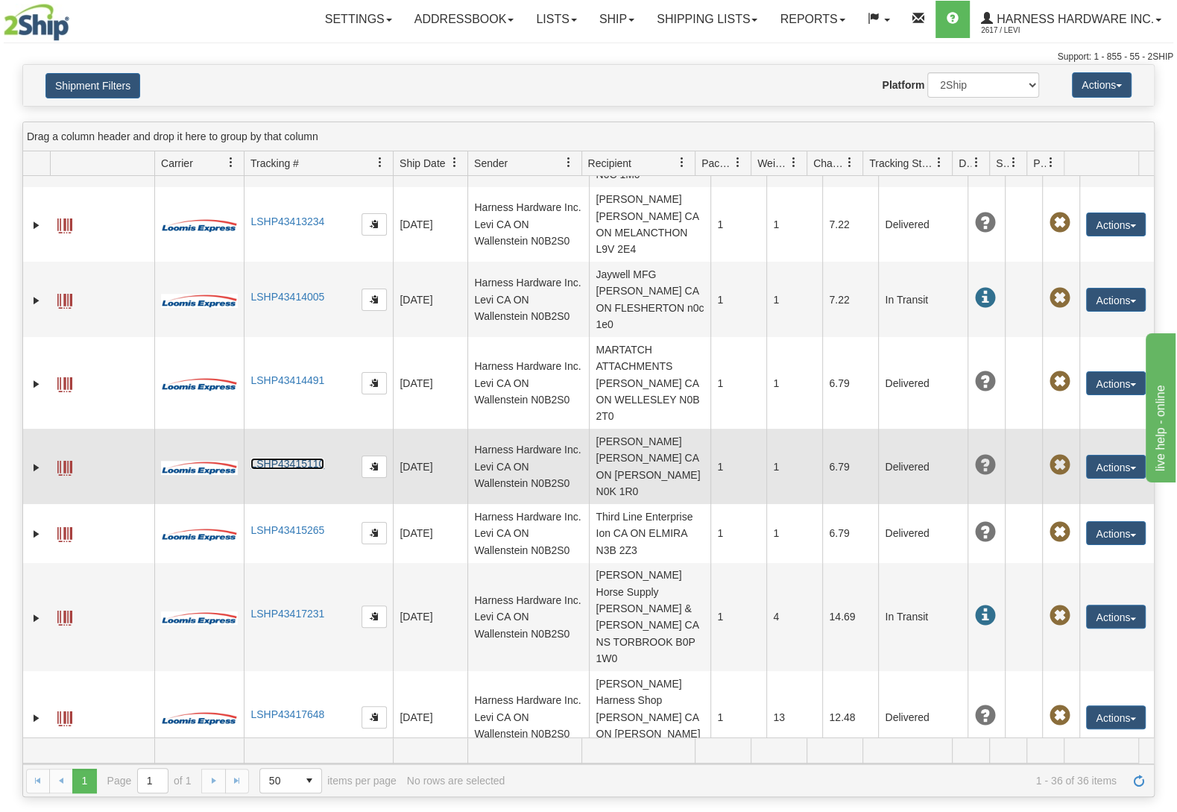
click at [302, 458] on link "LSHP43415110" at bounding box center [287, 464] width 74 height 12
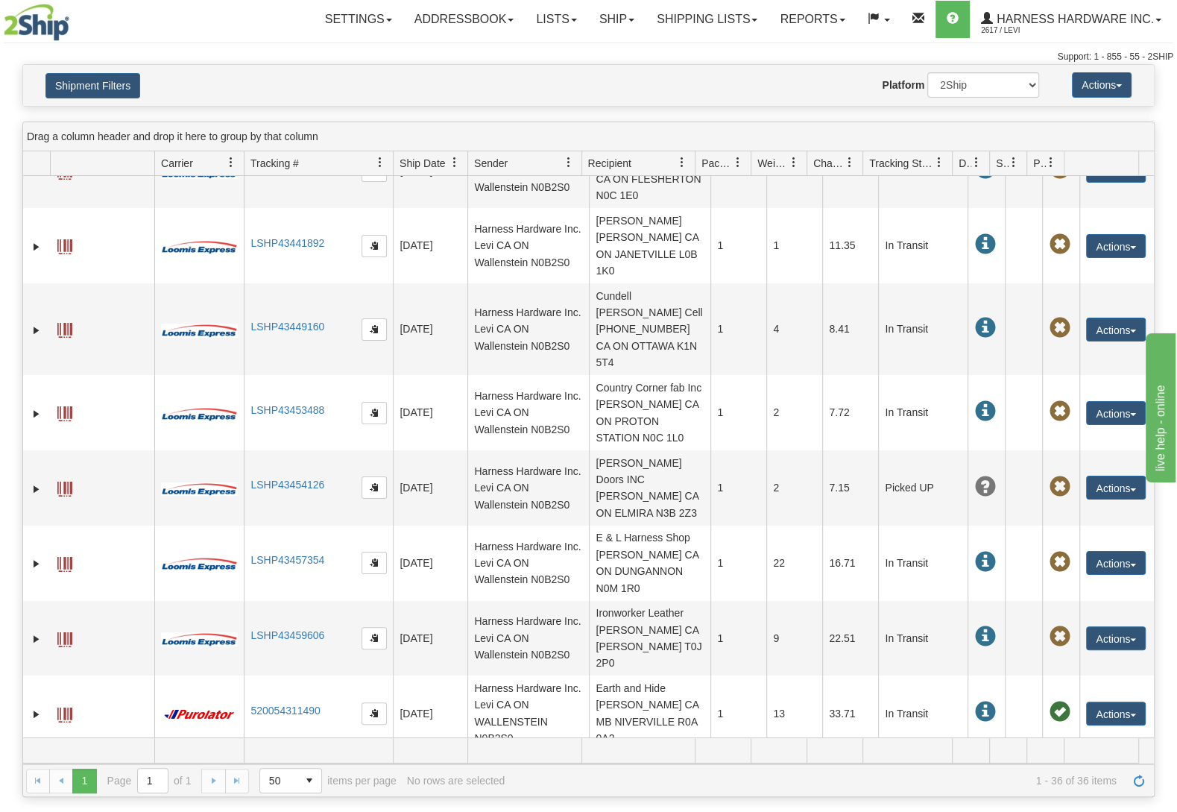
scroll to position [0, 0]
